Goal: Task Accomplishment & Management: Manage account settings

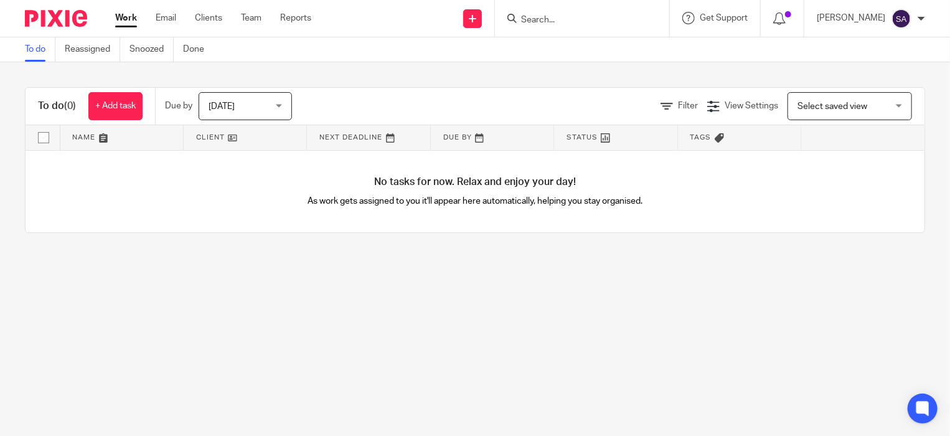
click at [454, 141] on link at bounding box center [492, 137] width 123 height 25
click at [279, 106] on div "Today Today" at bounding box center [245, 106] width 93 height 28
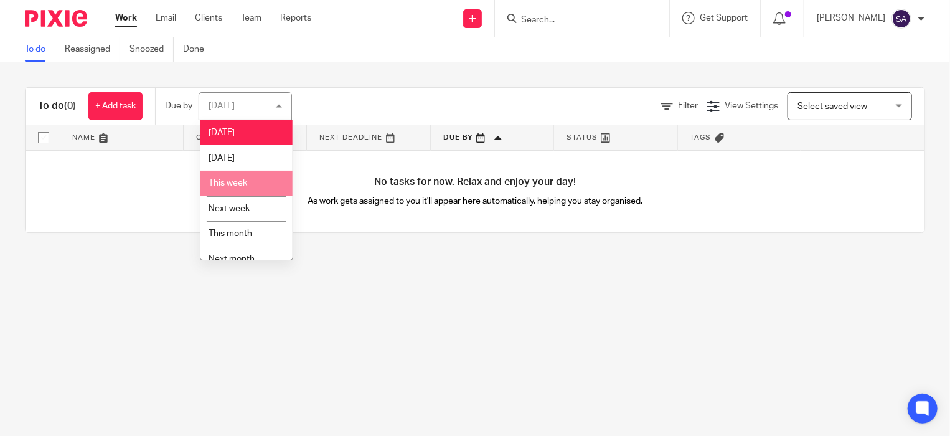
click at [262, 180] on li "This week" at bounding box center [247, 184] width 92 height 26
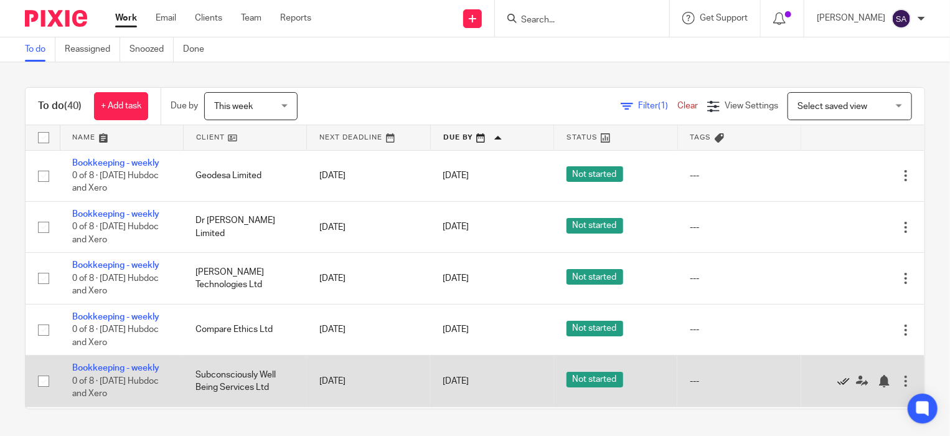
click at [838, 382] on icon at bounding box center [844, 381] width 12 height 12
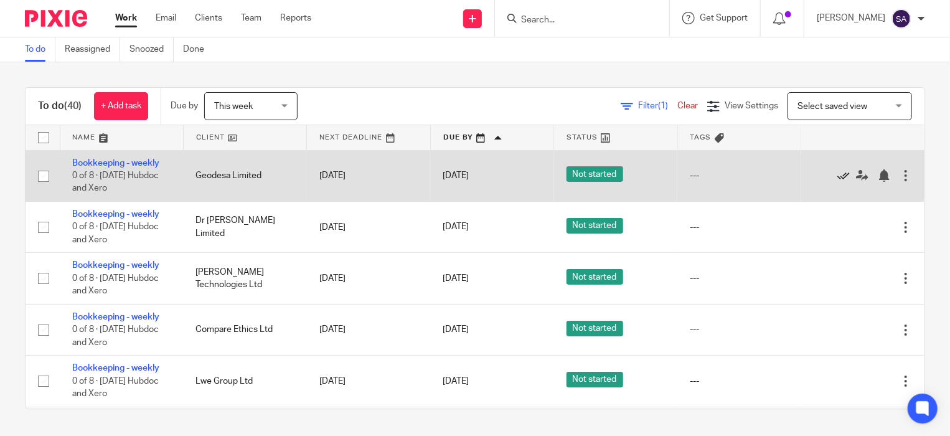
click at [838, 174] on icon at bounding box center [844, 175] width 12 height 12
click at [838, 175] on icon at bounding box center [844, 175] width 12 height 12
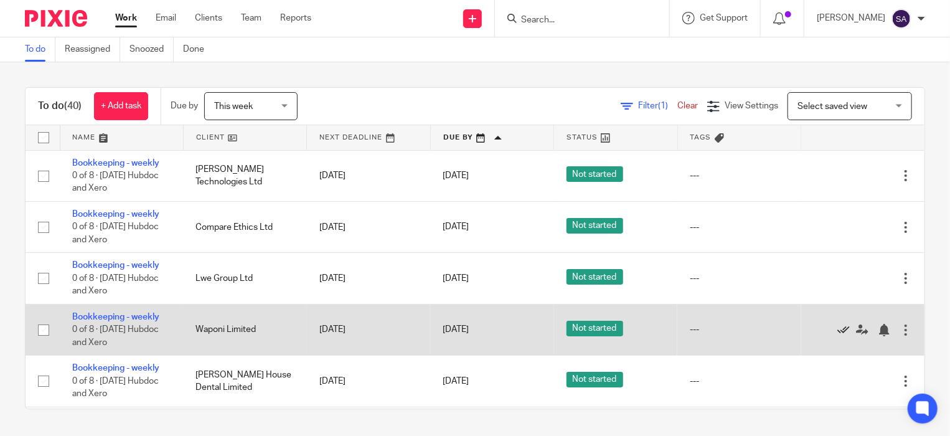
click at [838, 331] on icon at bounding box center [844, 330] width 12 height 12
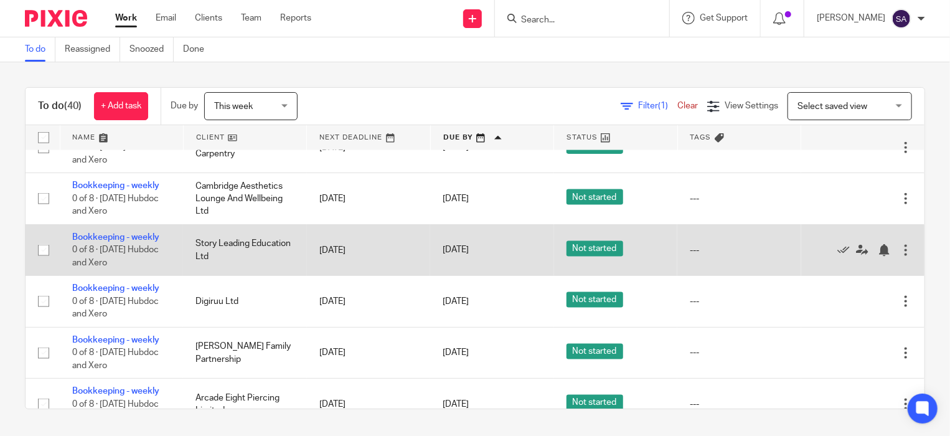
scroll to position [872, 0]
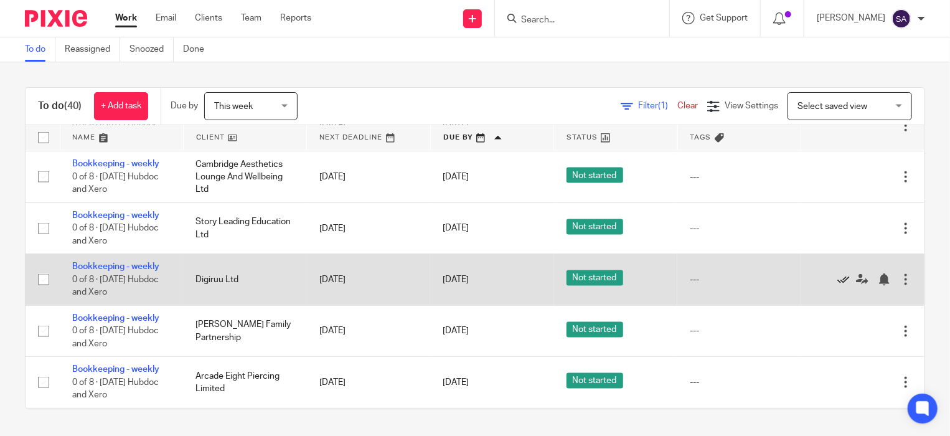
click at [838, 285] on icon at bounding box center [844, 279] width 12 height 12
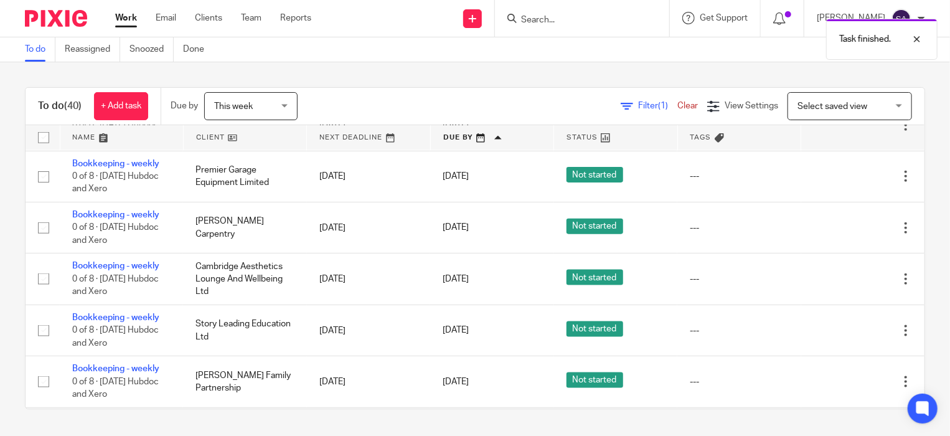
scroll to position [623, 0]
